Goal: Task Accomplishment & Management: Use online tool/utility

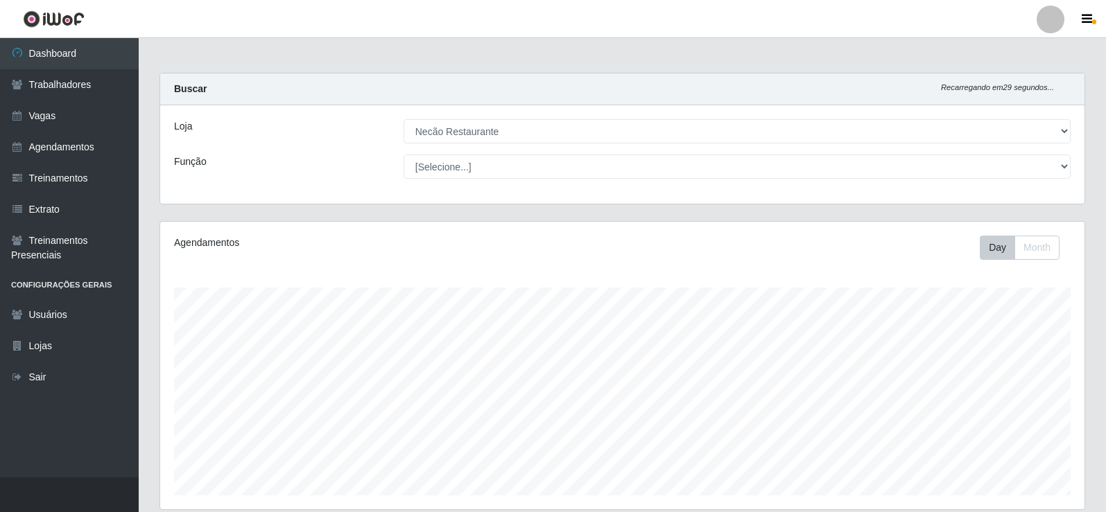
select select "334"
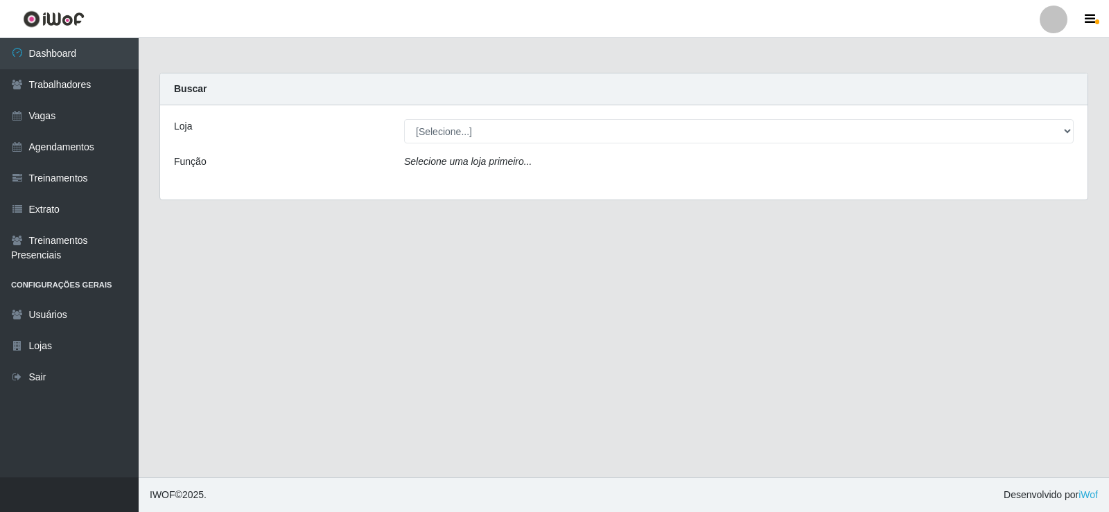
click at [551, 110] on div "Loja [Selecione...] Necão Restaurante Função Selecione uma loja primeiro..." at bounding box center [624, 152] width 928 height 94
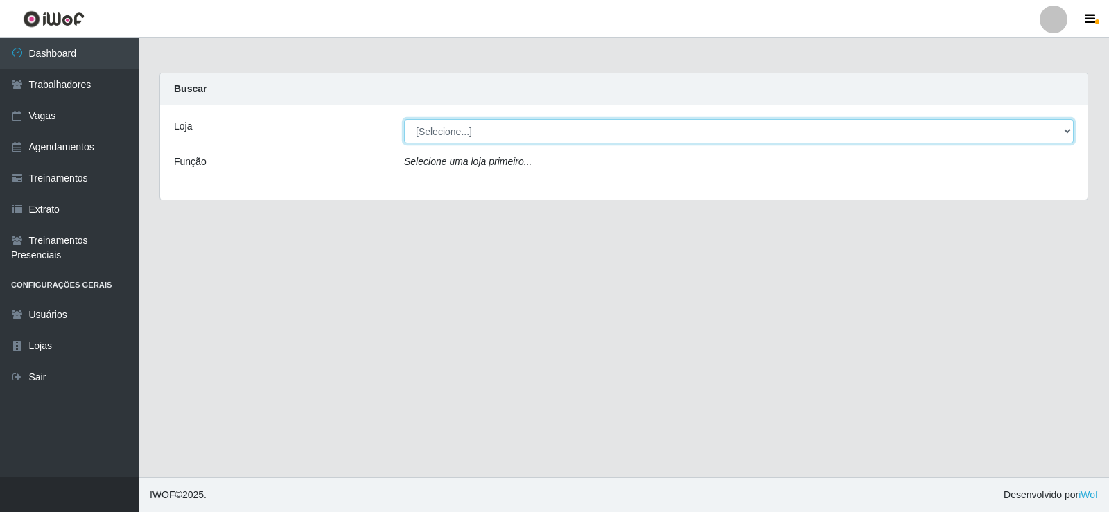
click at [536, 128] on select "[Selecione...] Necão Restaurante" at bounding box center [739, 131] width 670 height 24
select select "334"
click at [404, 119] on select "[Selecione...] Necão Restaurante" at bounding box center [739, 131] width 670 height 24
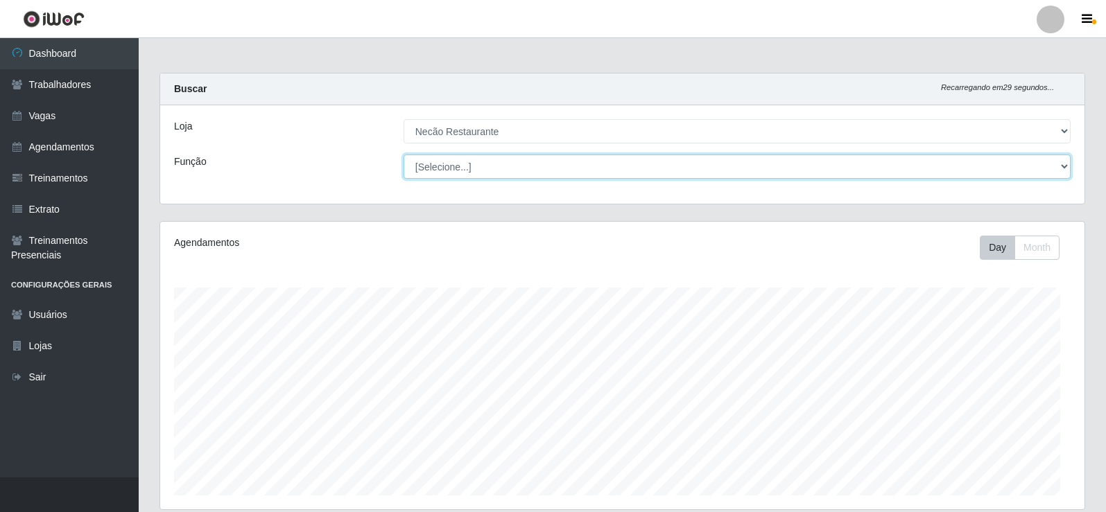
click at [536, 171] on select "[Selecione...] ASG ASG + ASG ++ Auxiliar de Cozinha Auxiliar de Cozinha + Auxil…" at bounding box center [737, 167] width 667 height 24
click at [539, 173] on select "[Selecione...] ASG ASG + ASG ++ Auxiliar de Cozinha Auxiliar de Cozinha + Auxil…" at bounding box center [737, 167] width 667 height 24
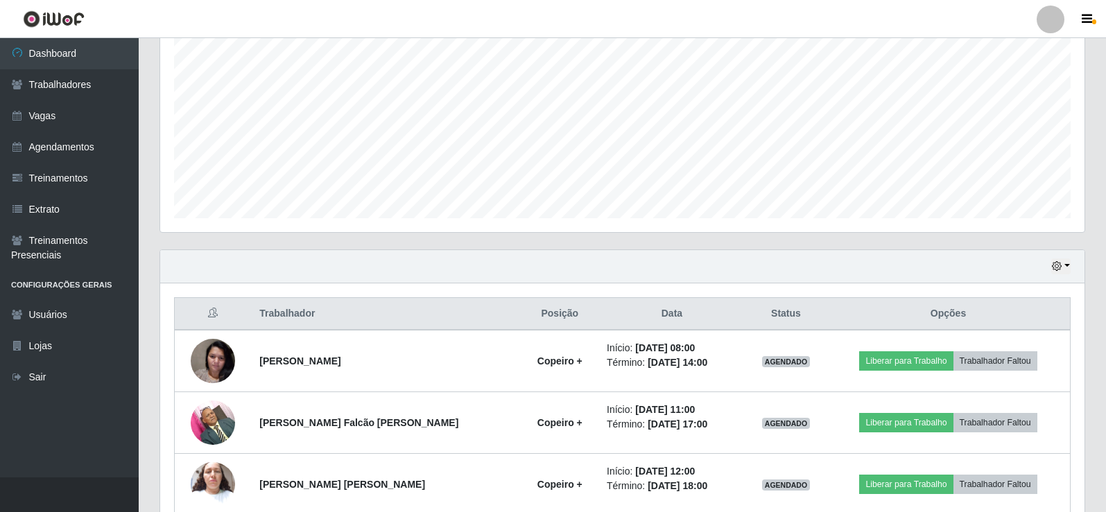
scroll to position [347, 0]
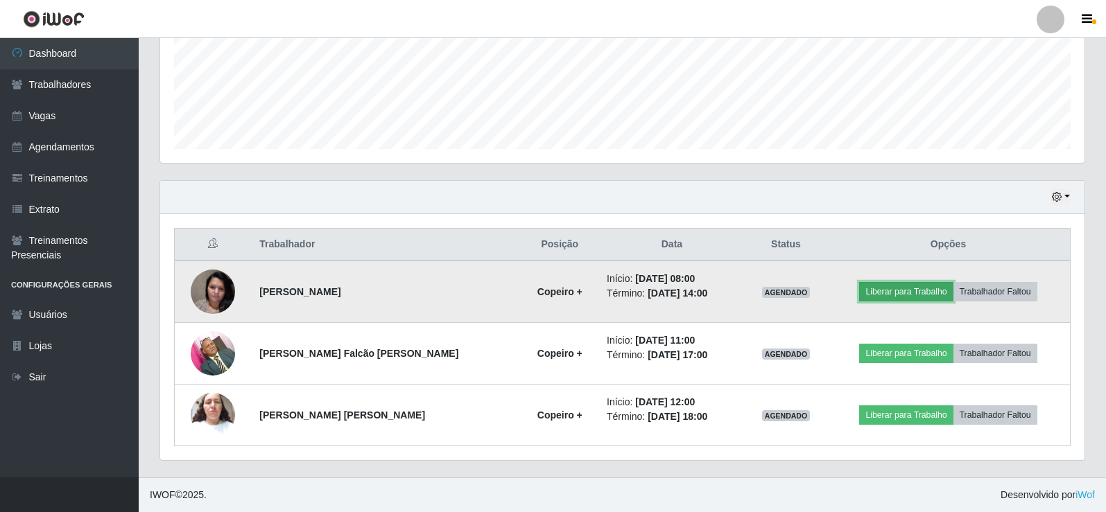
click at [929, 297] on button "Liberar para Trabalho" at bounding box center [906, 291] width 94 height 19
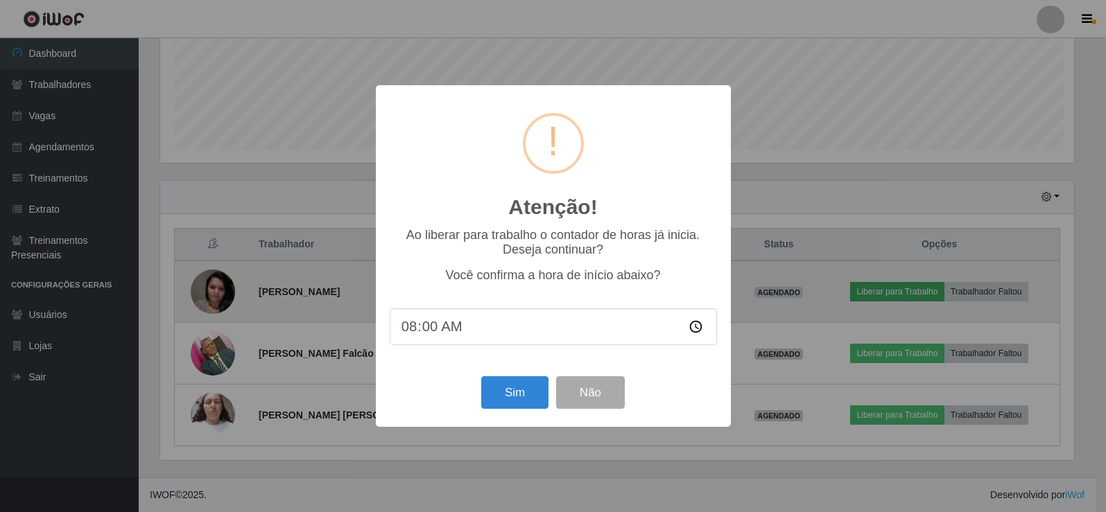
scroll to position [288, 917]
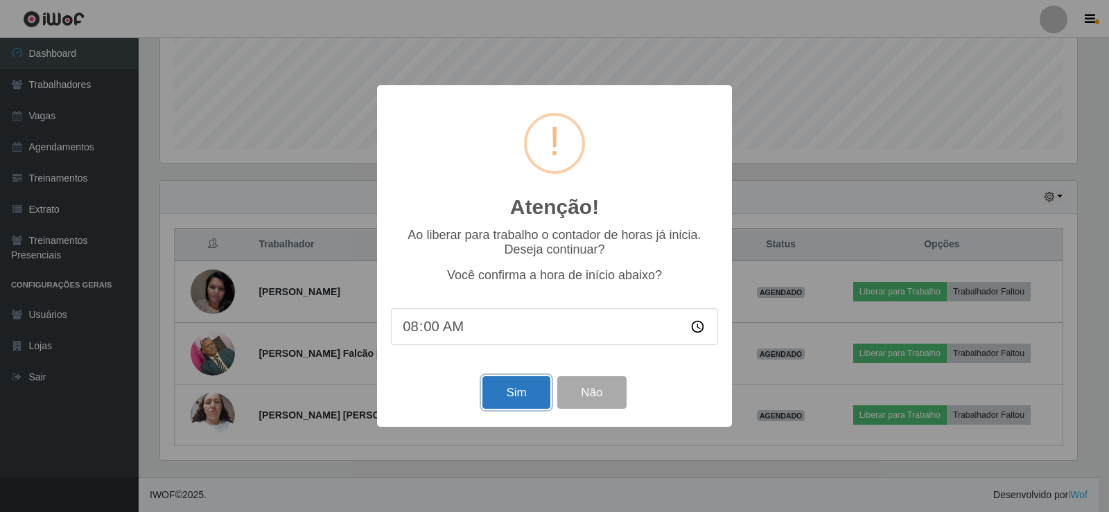
click at [515, 391] on button "Sim" at bounding box center [516, 393] width 67 height 33
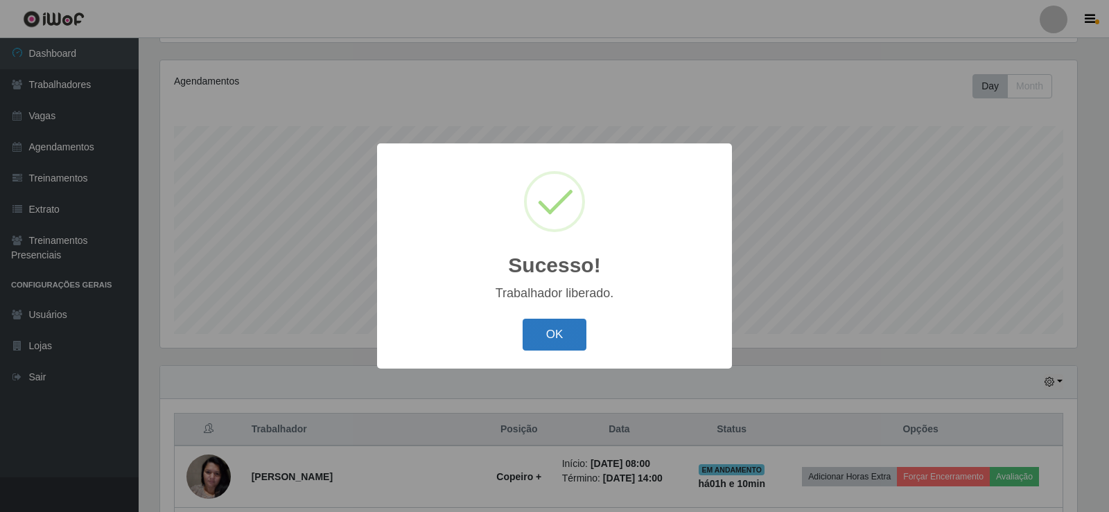
click at [562, 340] on button "OK" at bounding box center [555, 335] width 64 height 33
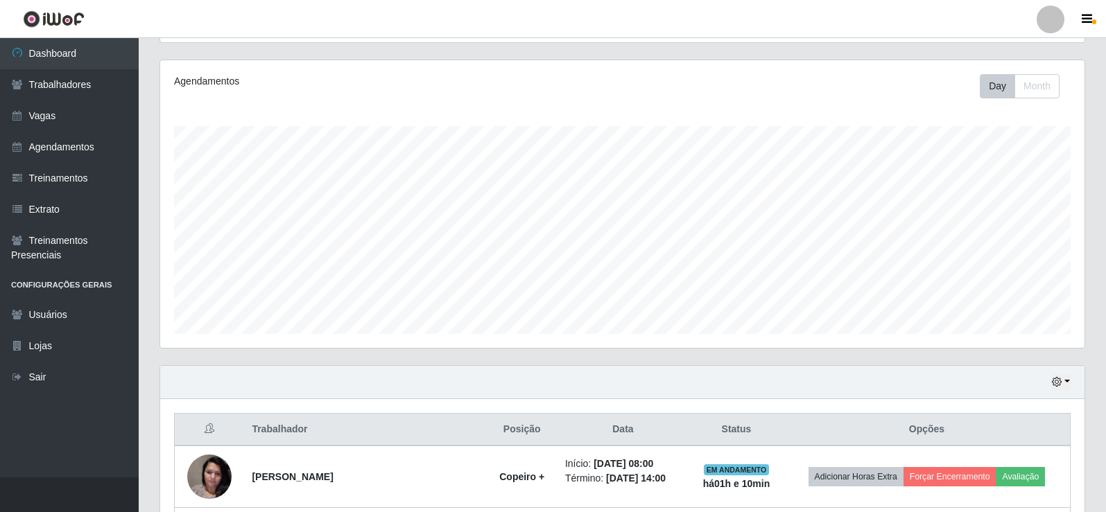
scroll to position [347, 0]
